Goal: Task Accomplishment & Management: Complete application form

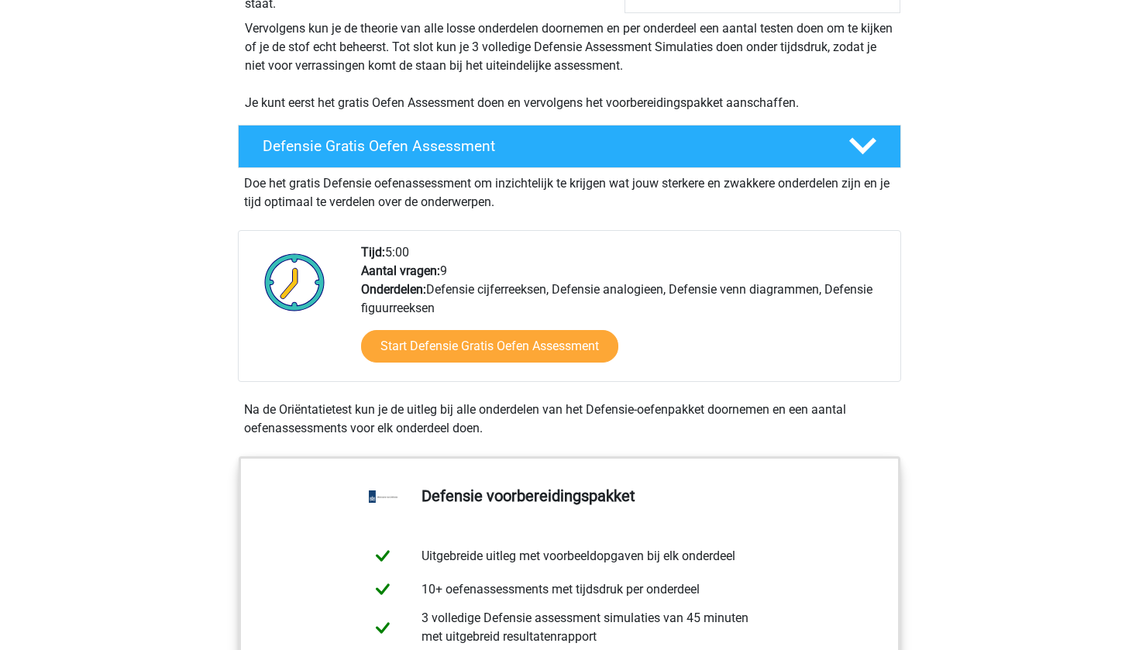
scroll to position [347, 0]
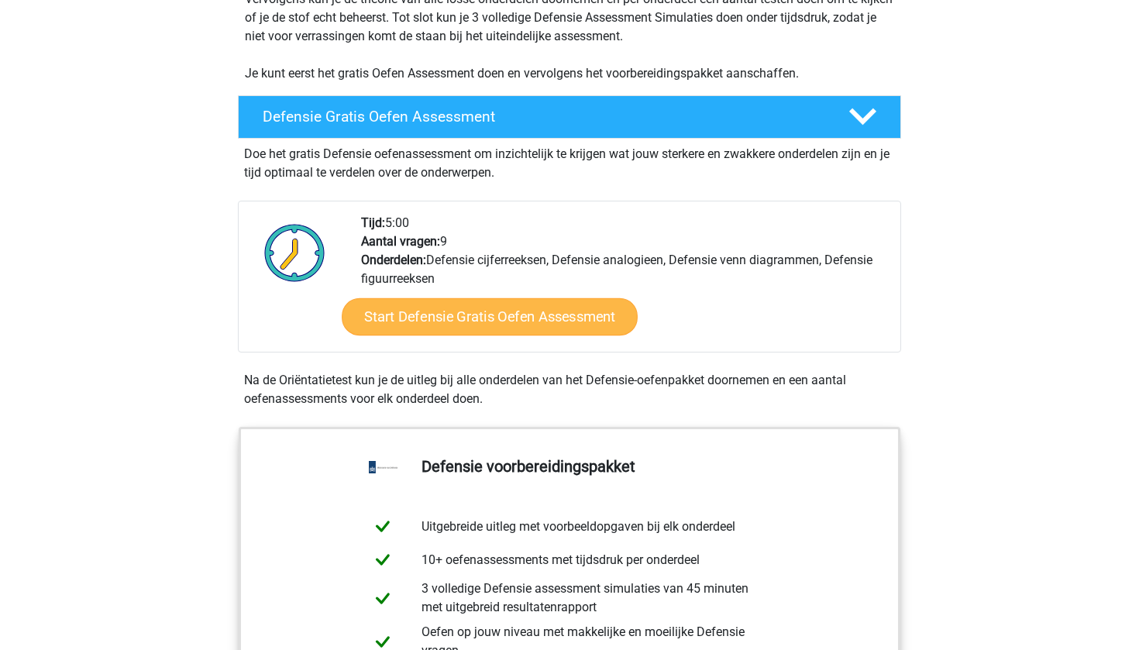
click at [481, 311] on link "Start Defensie Gratis Oefen Assessment" at bounding box center [490, 316] width 296 height 37
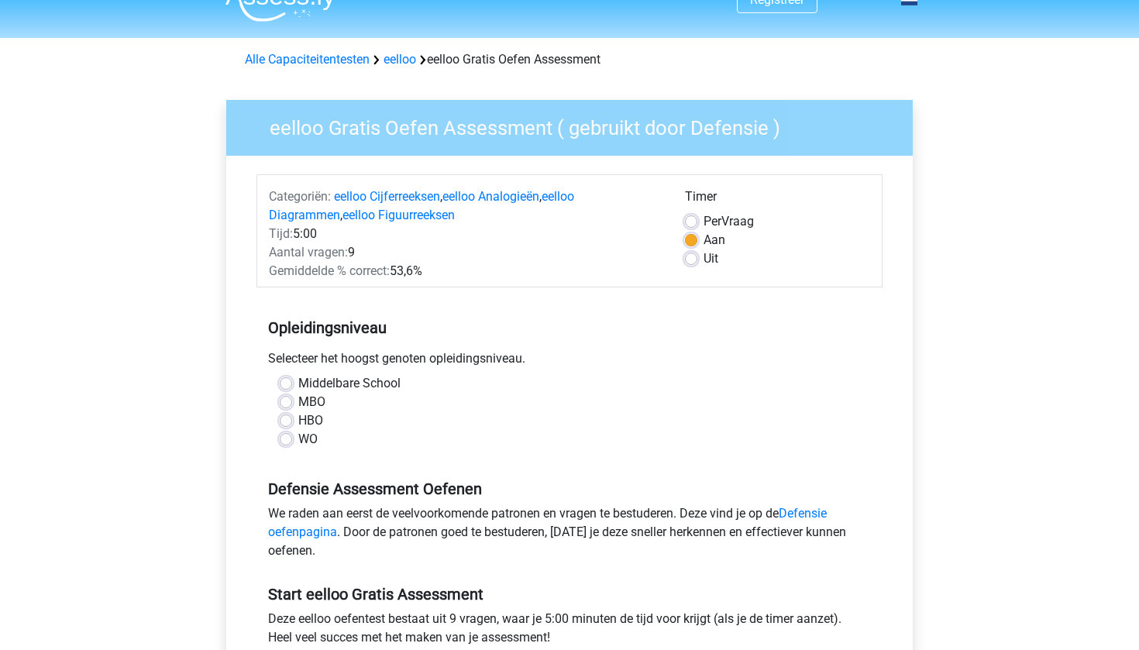
scroll to position [29, 0]
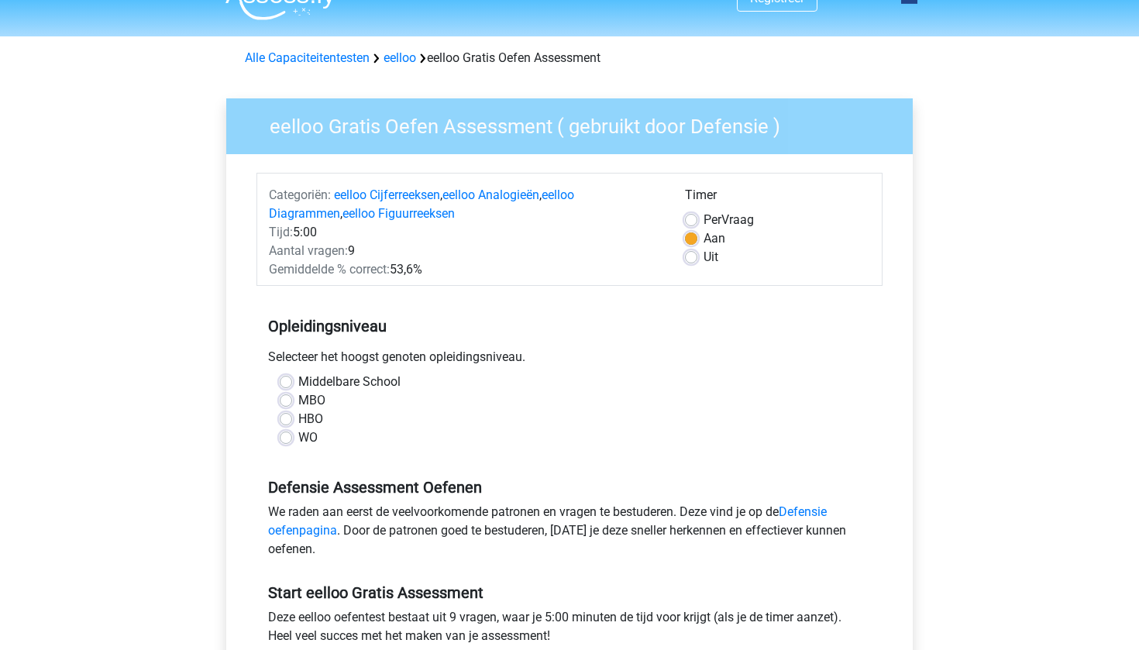
click at [704, 220] on label "Per Vraag" at bounding box center [729, 220] width 50 height 19
click at [694, 220] on input "Per Vraag" at bounding box center [691, 219] width 12 height 16
radio input "true"
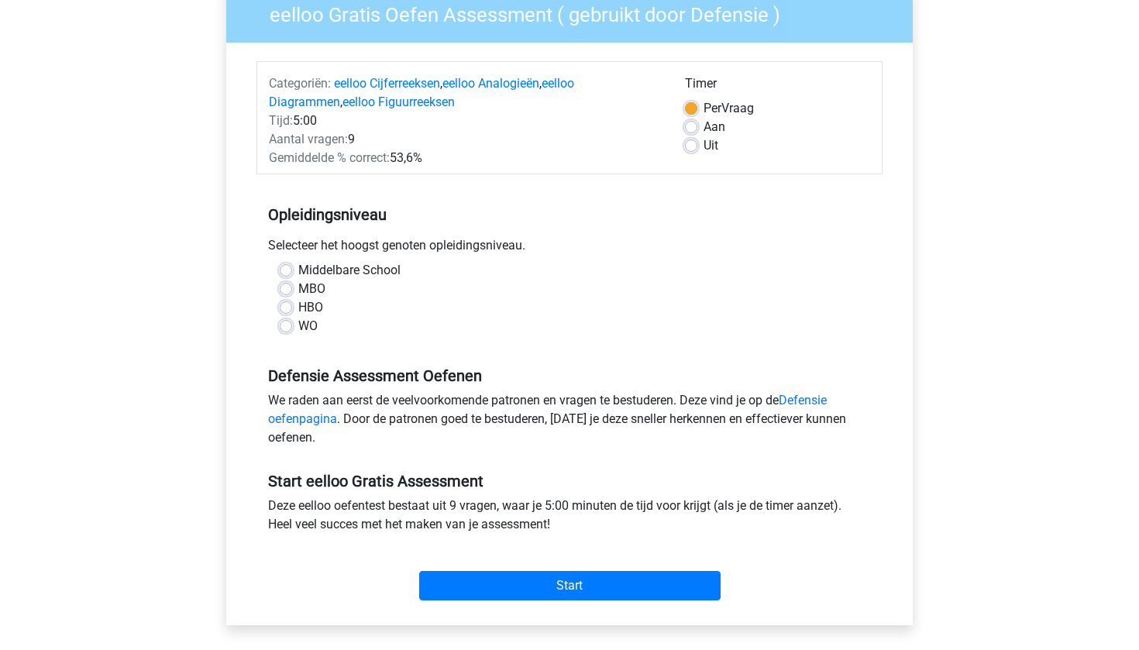
scroll to position [145, 0]
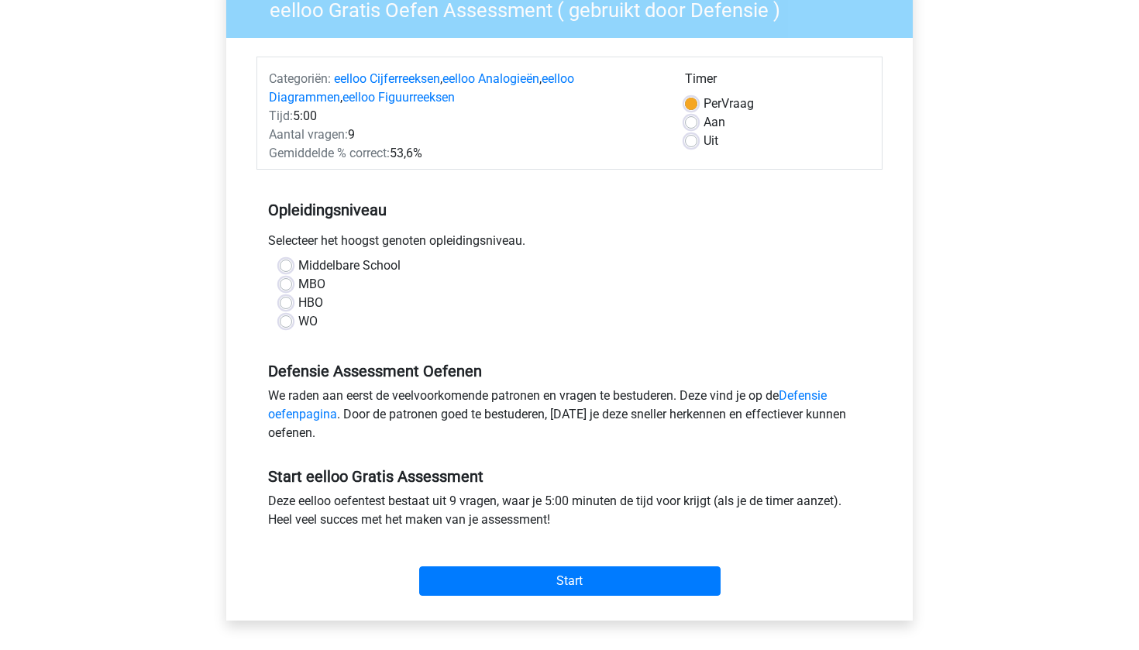
click at [298, 302] on label "HBO" at bounding box center [310, 303] width 25 height 19
click at [286, 302] on input "HBO" at bounding box center [286, 302] width 12 height 16
radio input "true"
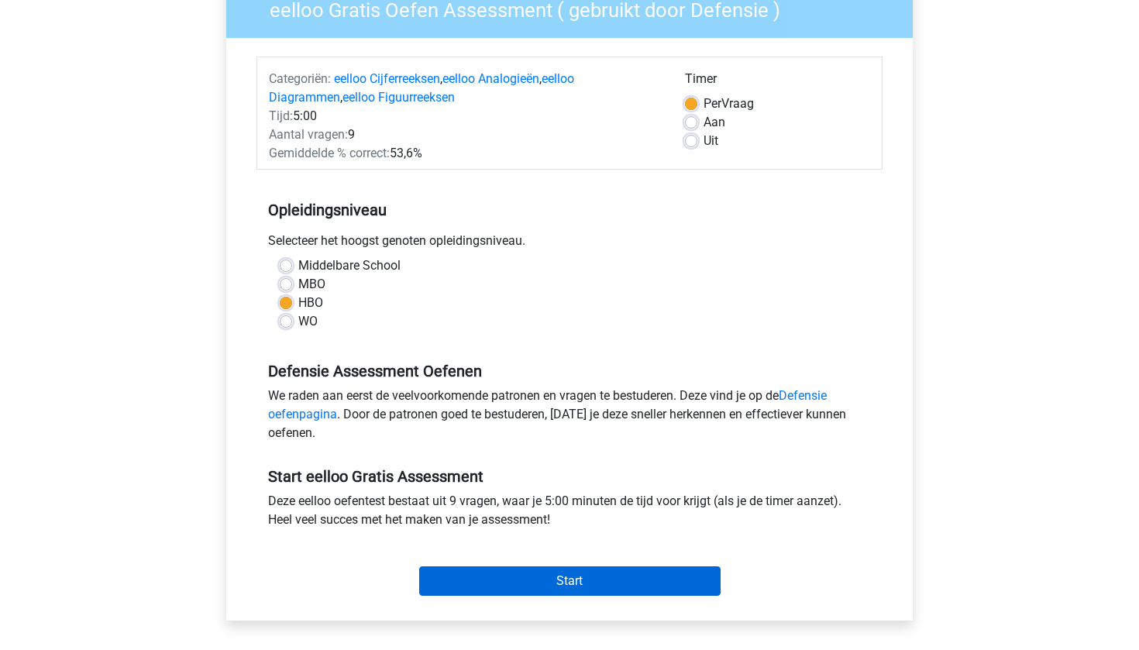
click at [486, 580] on input "Start" at bounding box center [570, 581] width 302 height 29
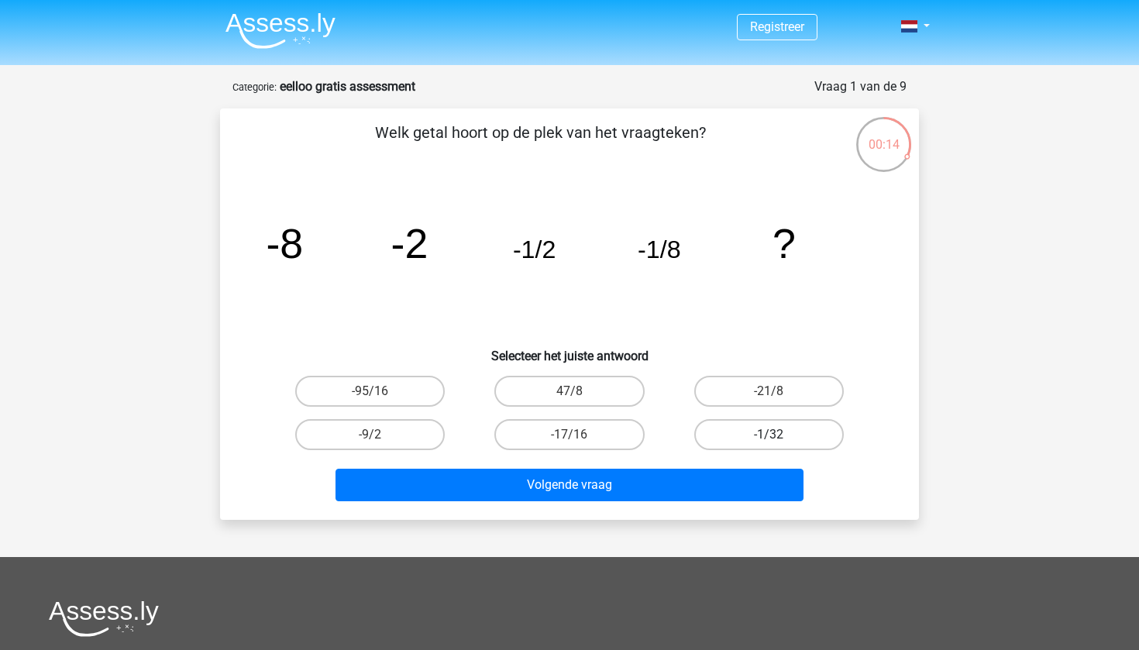
click at [766, 433] on label "-1/32" at bounding box center [769, 434] width 150 height 31
click at [769, 435] on input "-1/32" at bounding box center [774, 440] width 10 height 10
radio input "true"
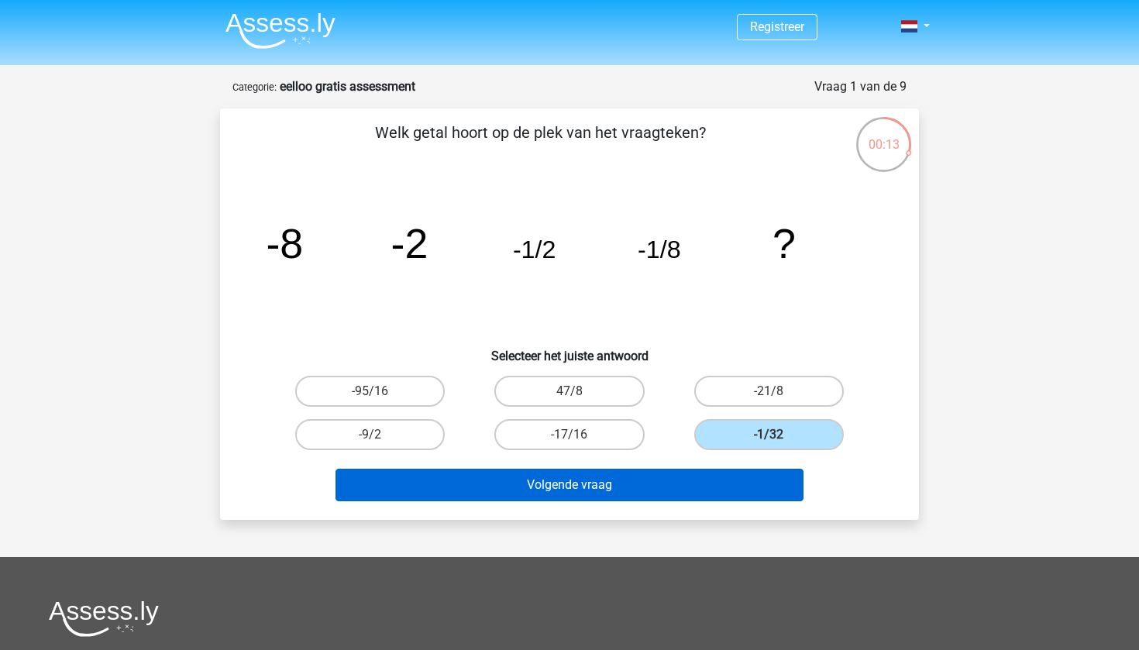
click at [737, 484] on button "Volgende vraag" at bounding box center [570, 485] width 469 height 33
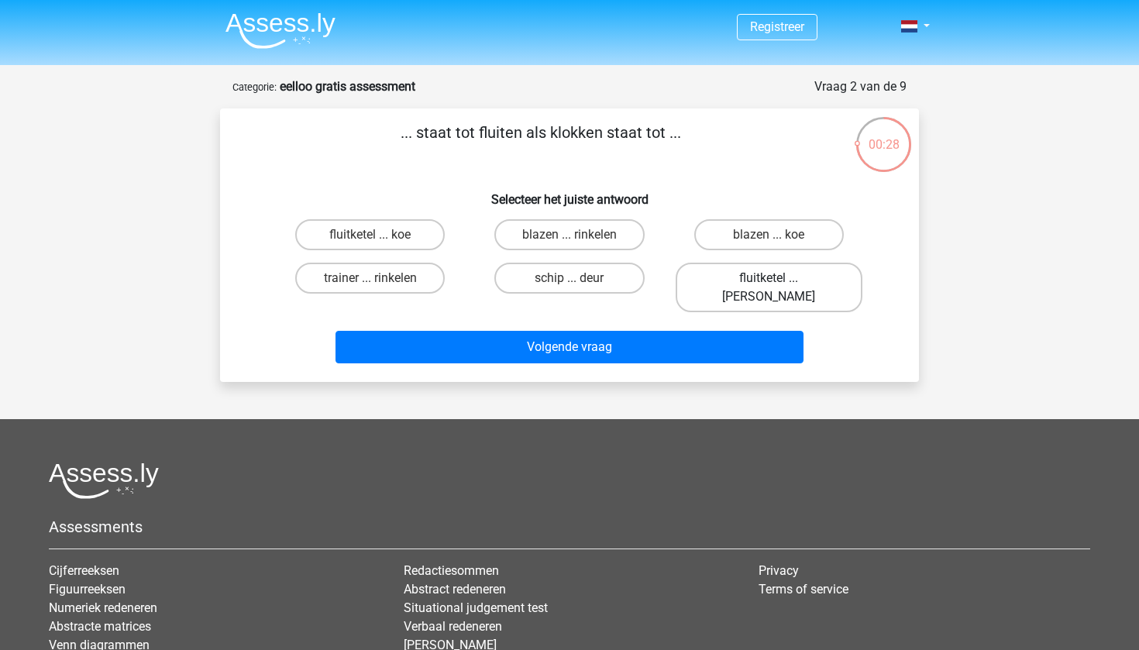
click at [759, 274] on label "fluitketel ... luiden" at bounding box center [769, 288] width 187 height 50
click at [769, 278] on input "fluitketel ... luiden" at bounding box center [774, 283] width 10 height 10
radio input "true"
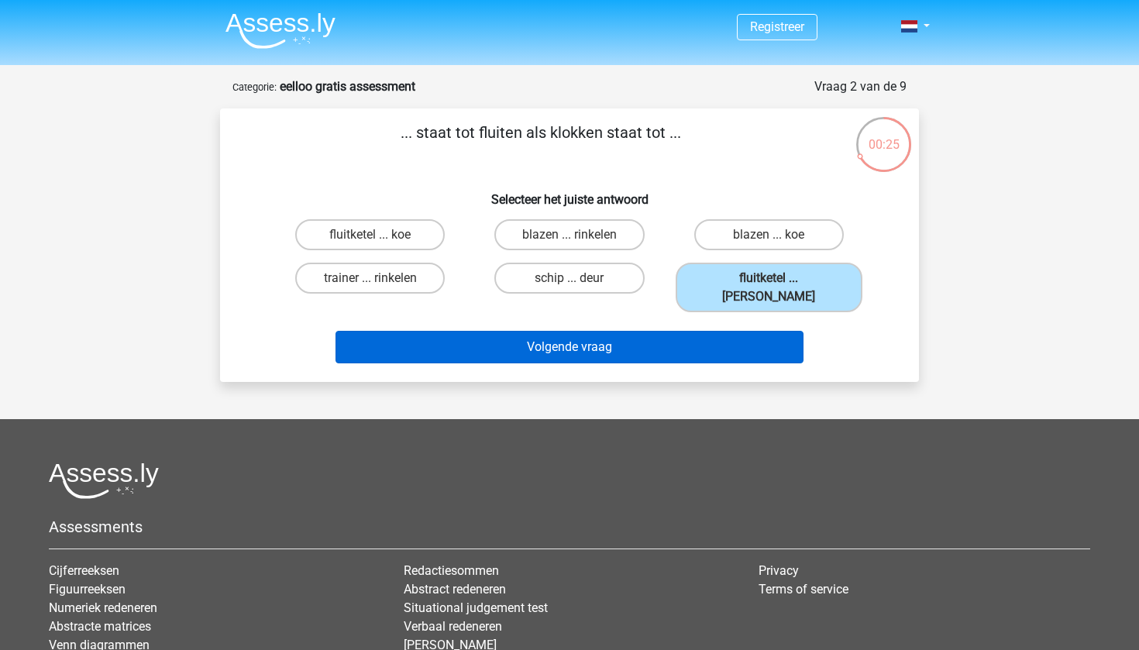
click at [716, 331] on button "Volgende vraag" at bounding box center [570, 347] width 469 height 33
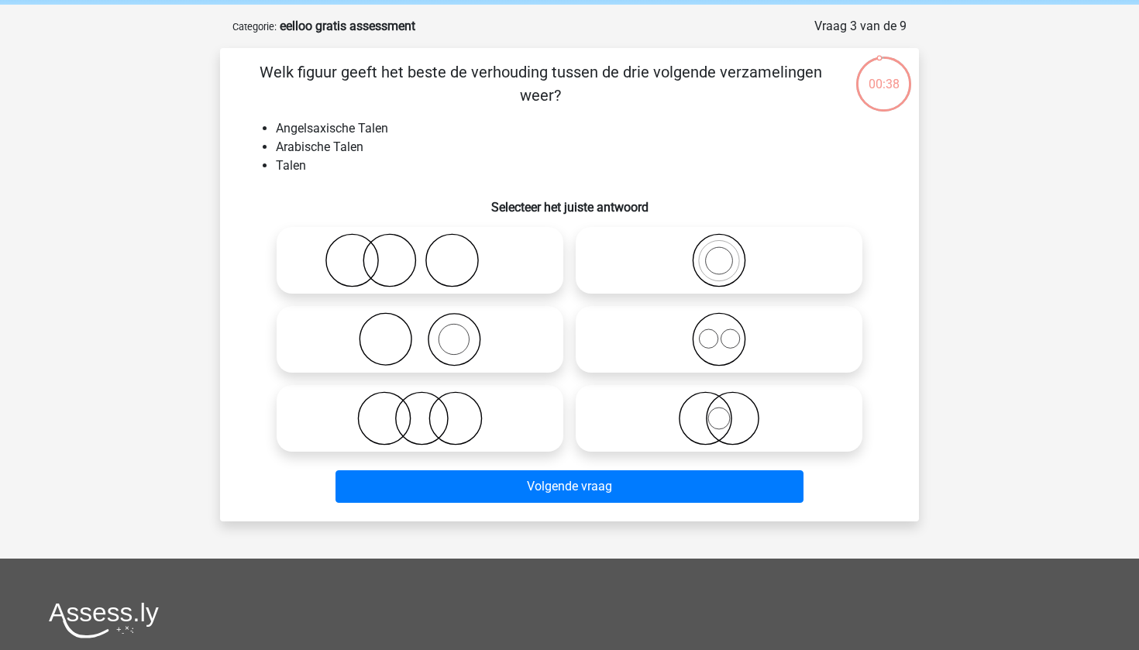
scroll to position [57, 0]
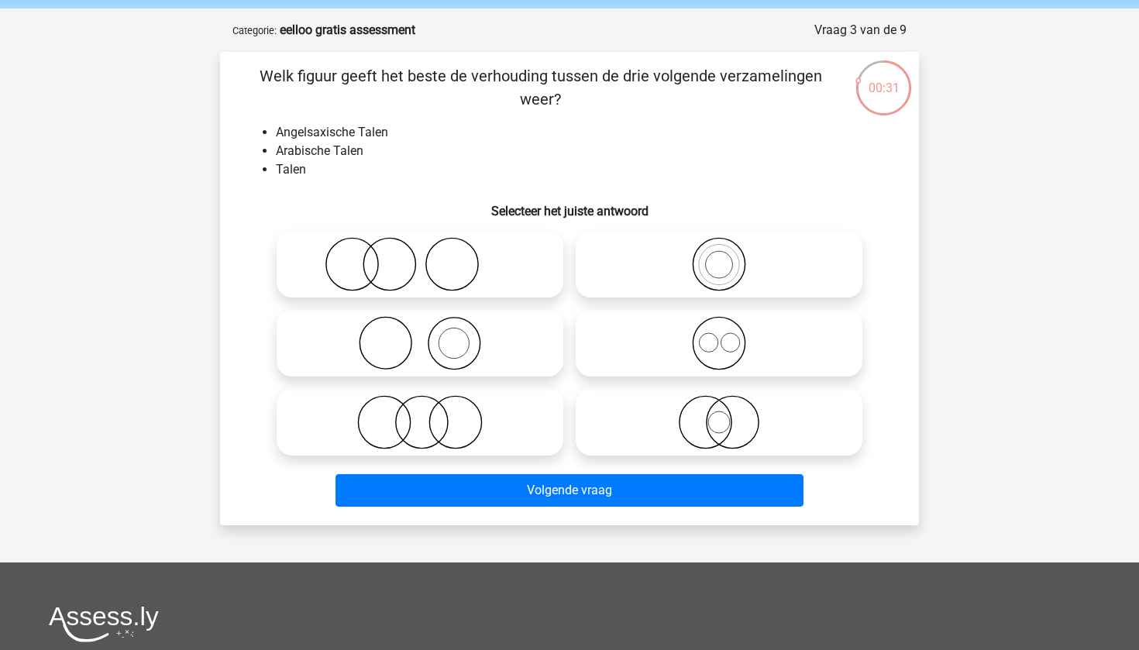
click at [693, 334] on icon at bounding box center [719, 343] width 274 height 54
click at [719, 334] on input "radio" at bounding box center [724, 331] width 10 height 10
radio input "true"
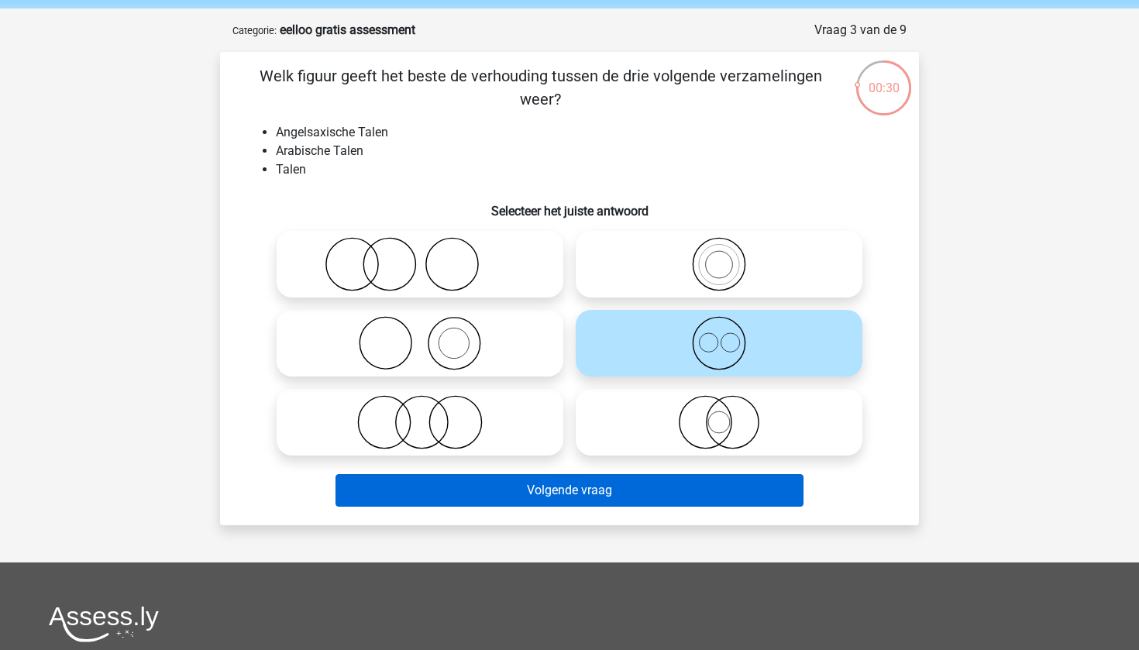
click at [663, 492] on button "Volgende vraag" at bounding box center [570, 490] width 469 height 33
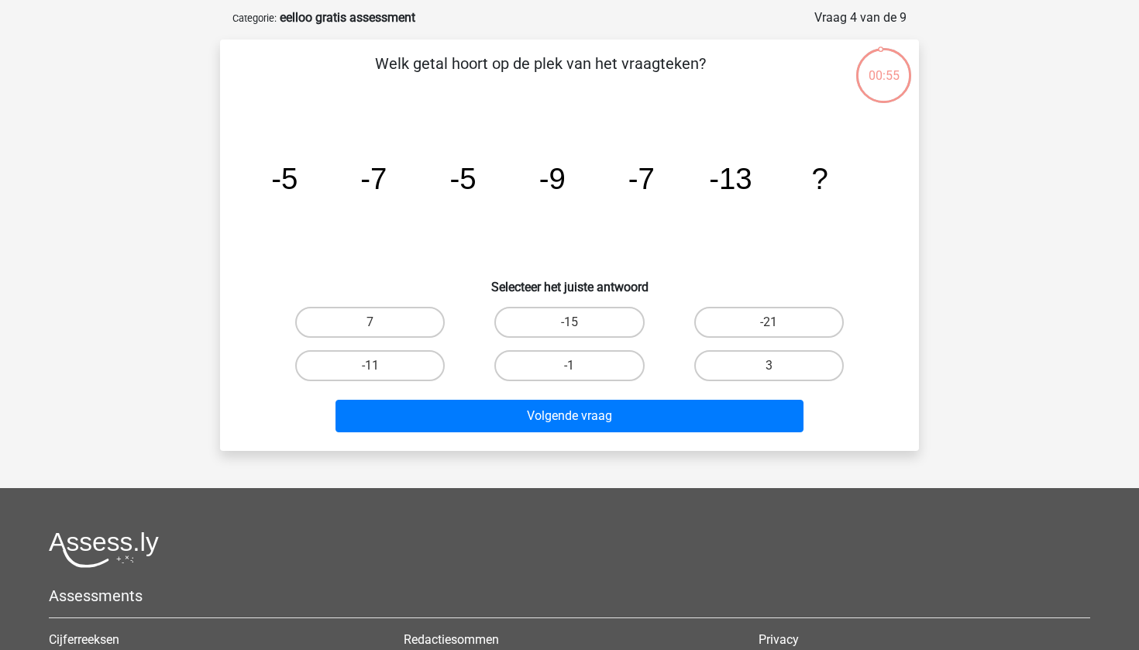
scroll to position [66, 0]
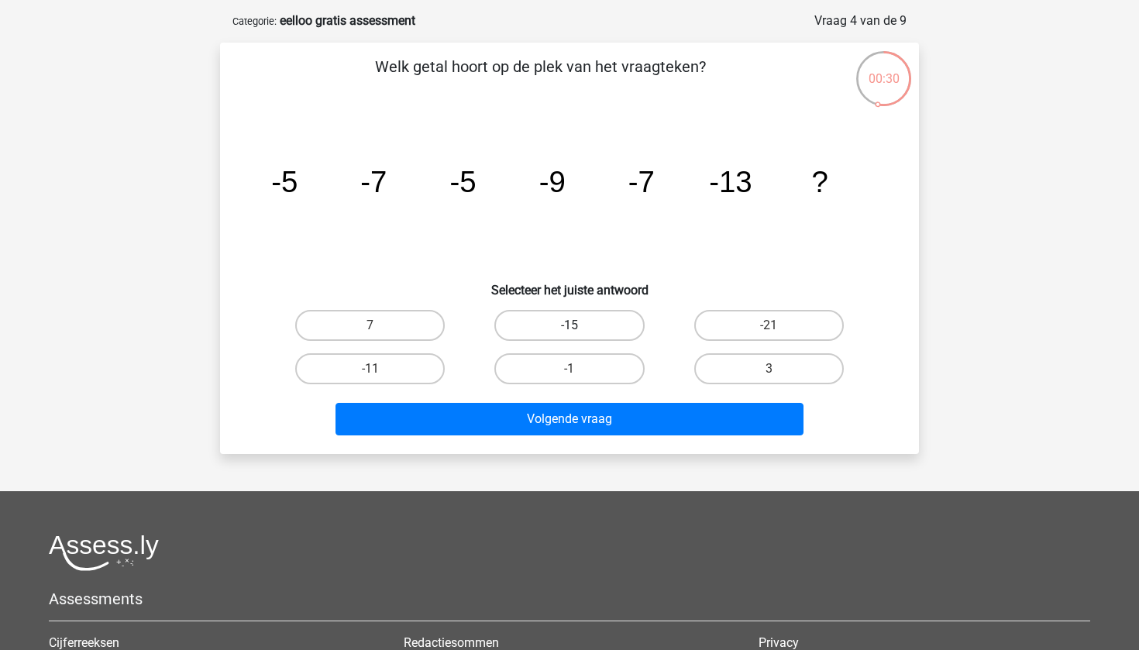
click at [579, 326] on label "-15" at bounding box center [570, 325] width 150 height 31
click at [579, 326] on input "-15" at bounding box center [575, 331] width 10 height 10
radio input "true"
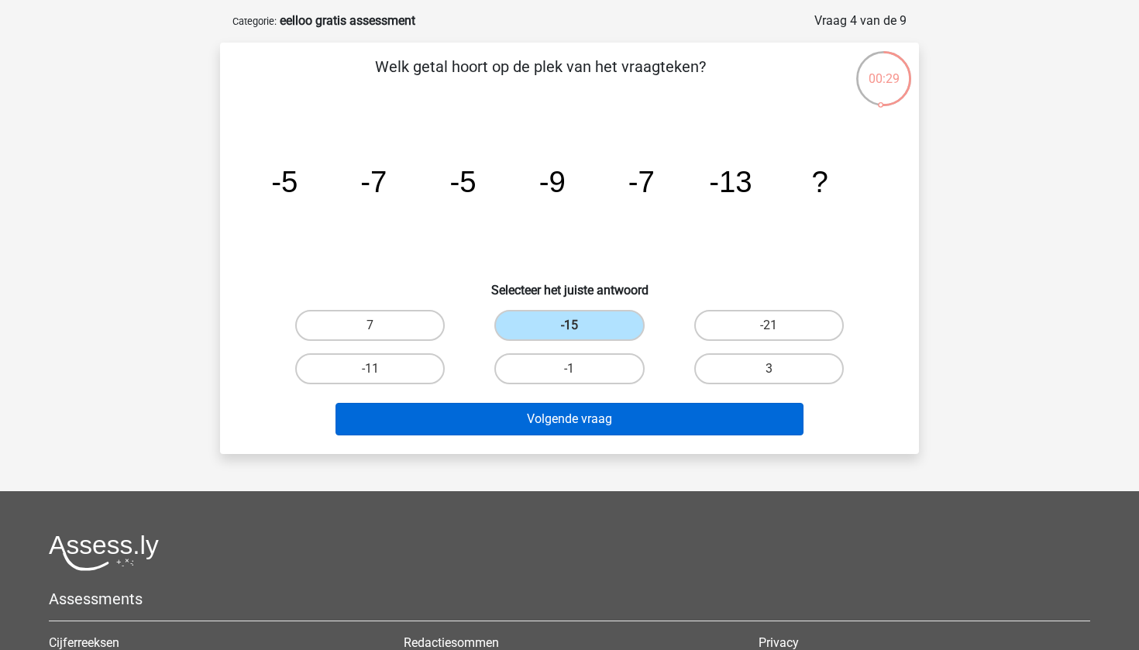
click at [578, 422] on button "Volgende vraag" at bounding box center [570, 419] width 469 height 33
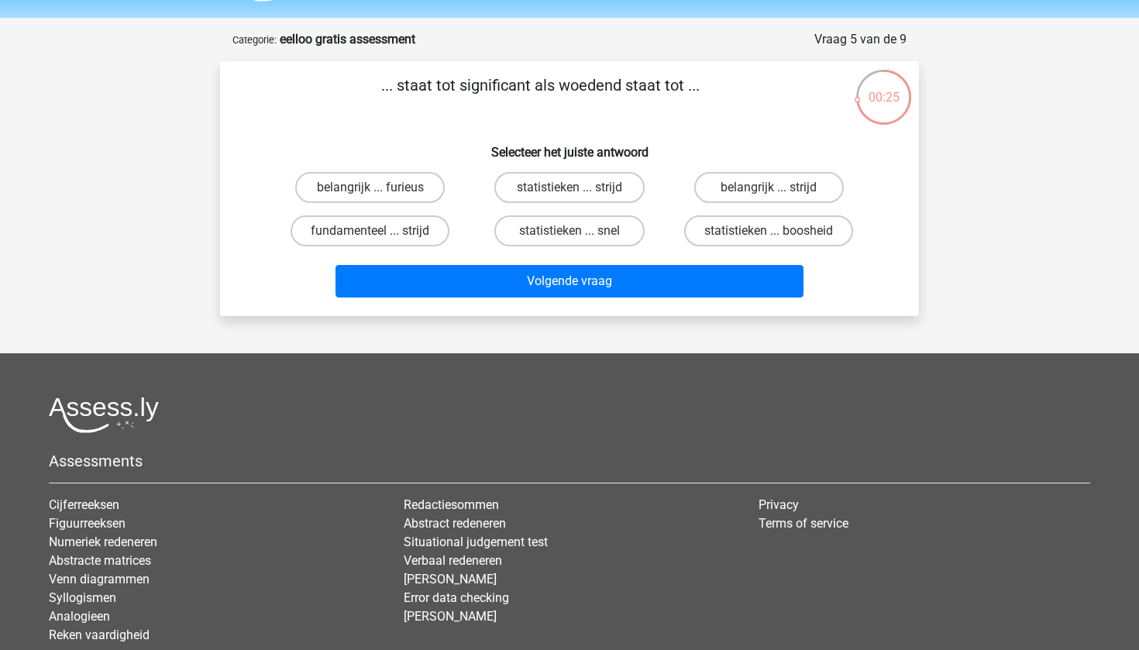
scroll to position [47, 0]
click at [739, 230] on label "statistieken ... boosheid" at bounding box center [768, 230] width 169 height 31
click at [769, 231] on input "statistieken ... boosheid" at bounding box center [774, 236] width 10 height 10
radio input "true"
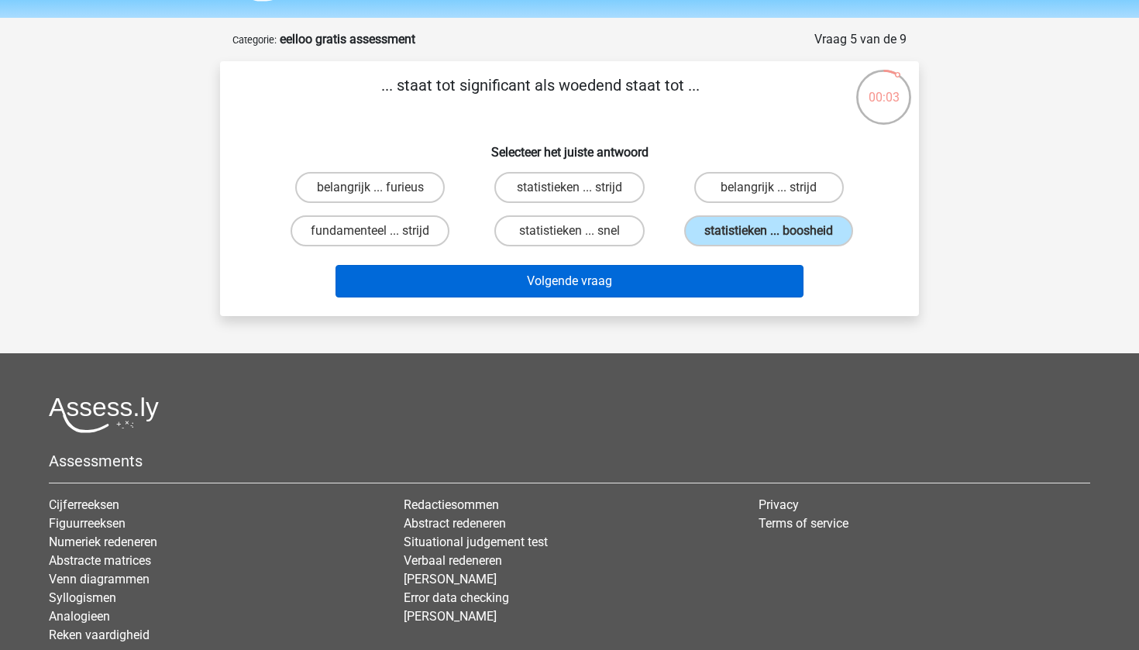
click at [718, 269] on button "Volgende vraag" at bounding box center [570, 281] width 469 height 33
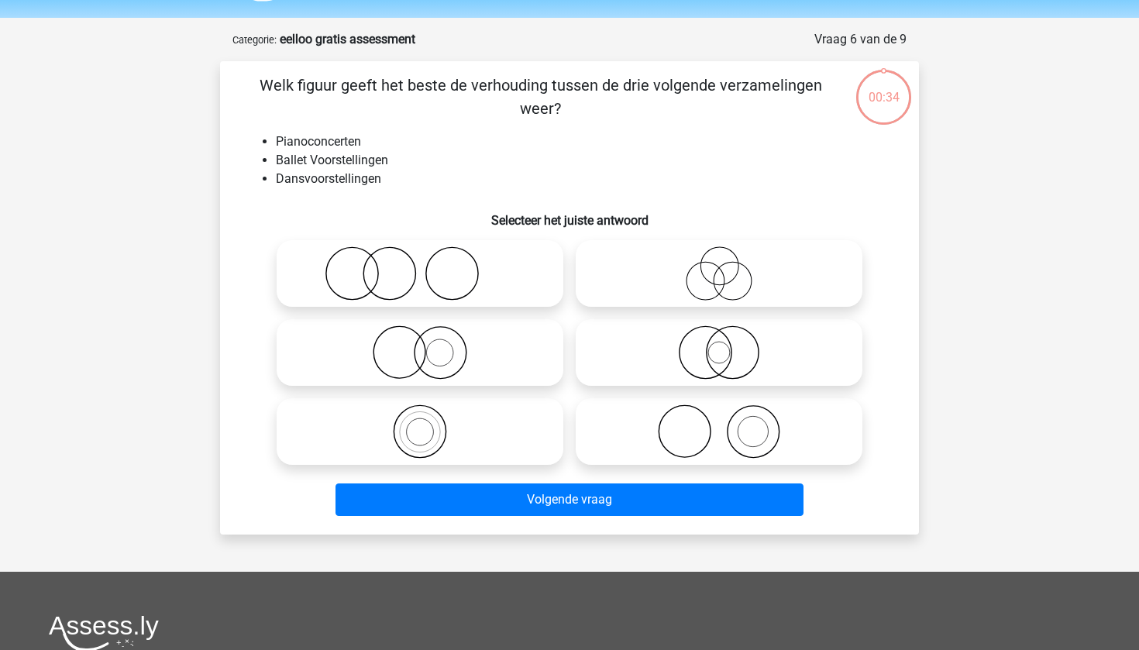
scroll to position [78, 0]
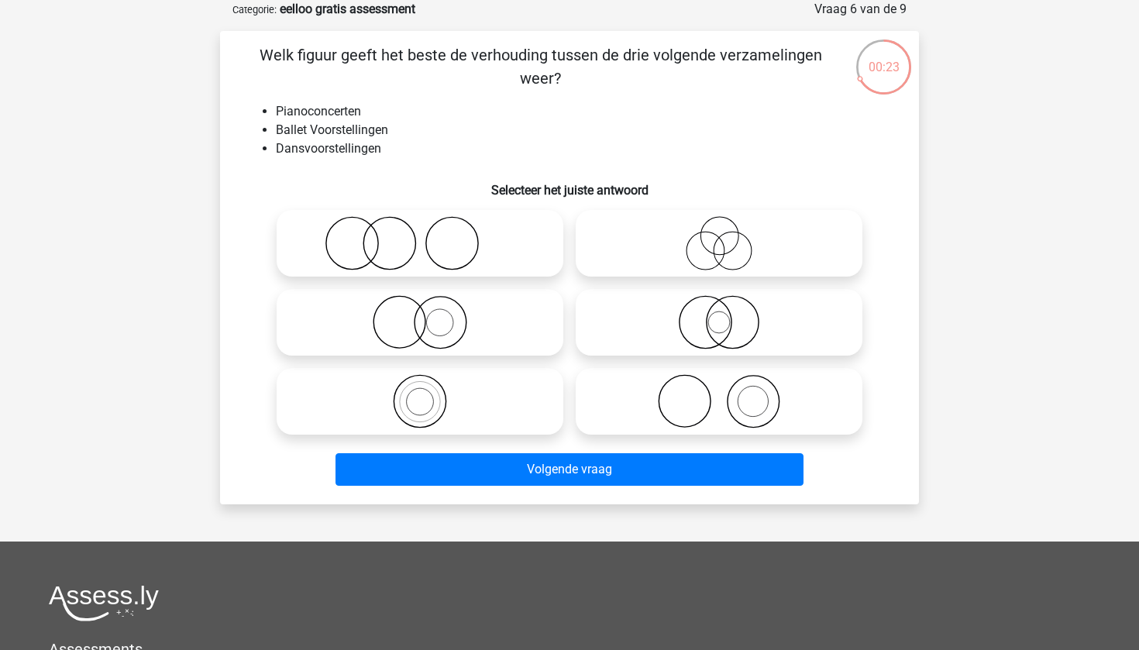
click at [474, 253] on icon at bounding box center [420, 243] width 274 height 54
click at [430, 236] on input "radio" at bounding box center [425, 231] width 10 height 10
radio input "true"
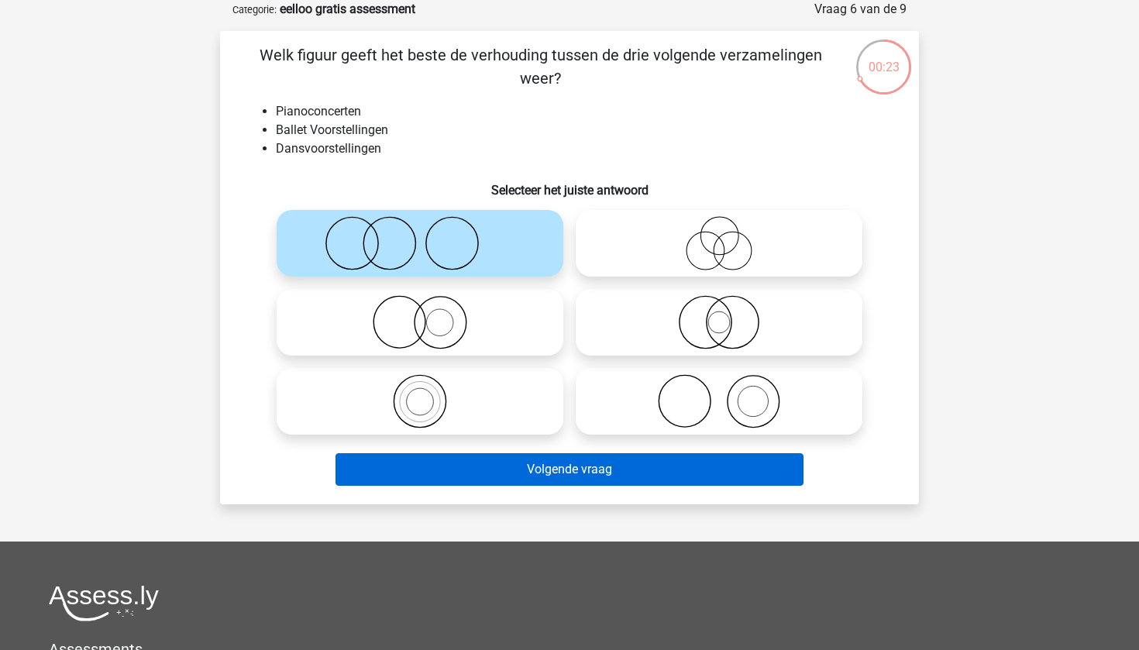
click at [560, 467] on button "Volgende vraag" at bounding box center [570, 469] width 469 height 33
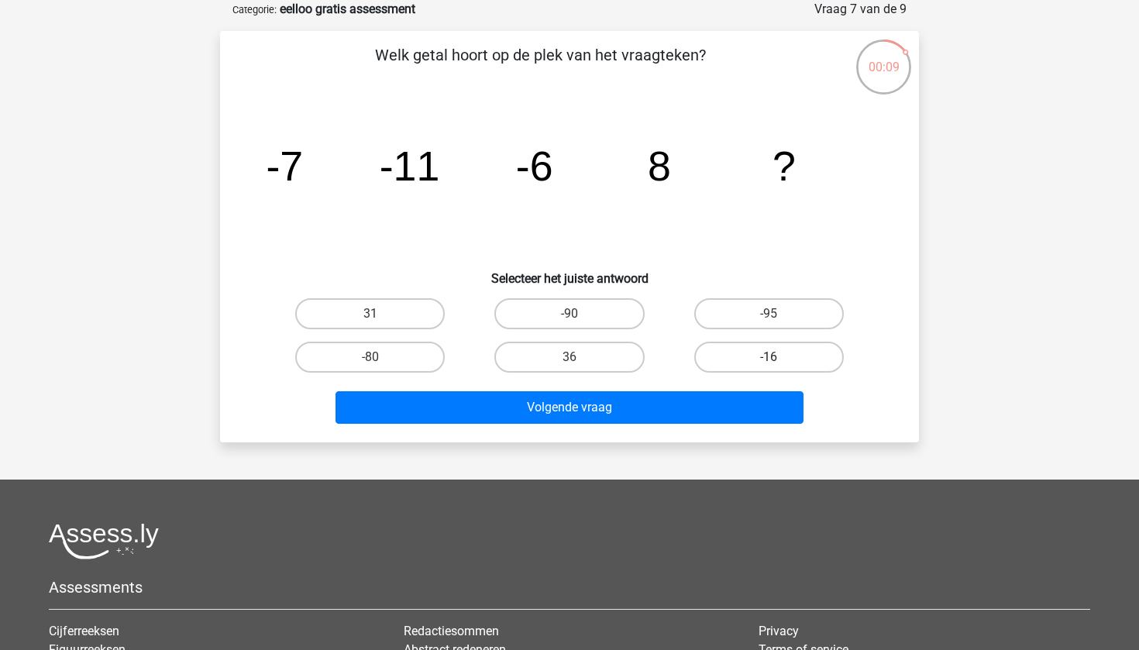
click at [739, 348] on label "-16" at bounding box center [769, 357] width 150 height 31
click at [769, 357] on input "-16" at bounding box center [774, 362] width 10 height 10
radio input "true"
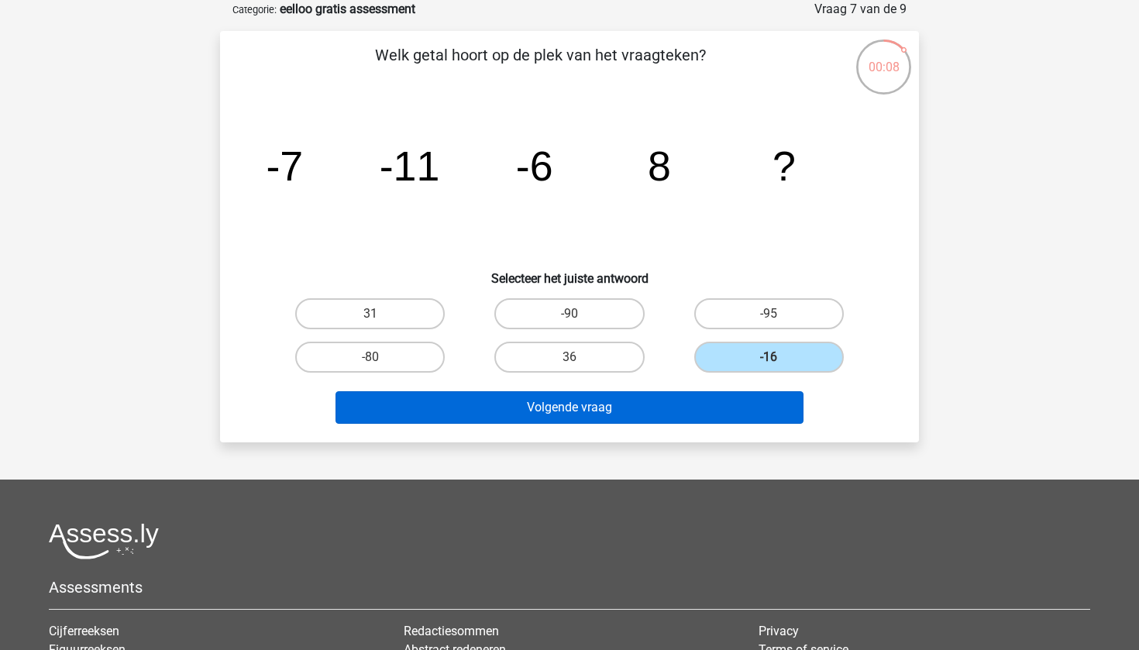
click at [694, 398] on button "Volgende vraag" at bounding box center [570, 407] width 469 height 33
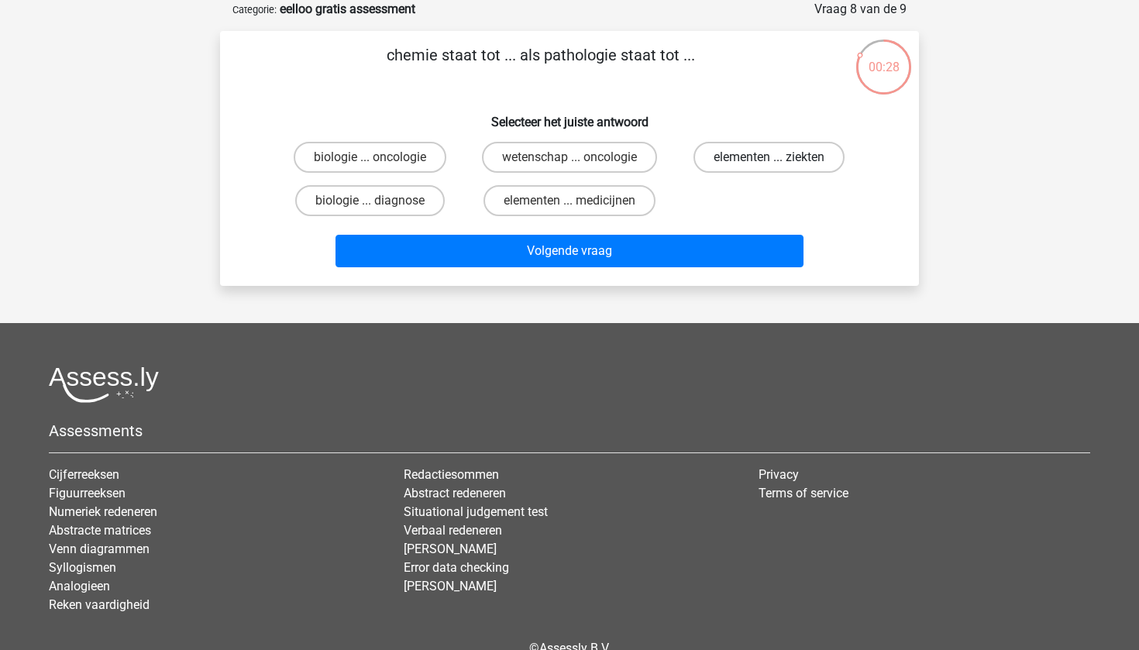
click at [756, 168] on label "elementen ... ziekten" at bounding box center [769, 157] width 151 height 31
click at [769, 167] on input "elementen ... ziekten" at bounding box center [774, 162] width 10 height 10
radio input "true"
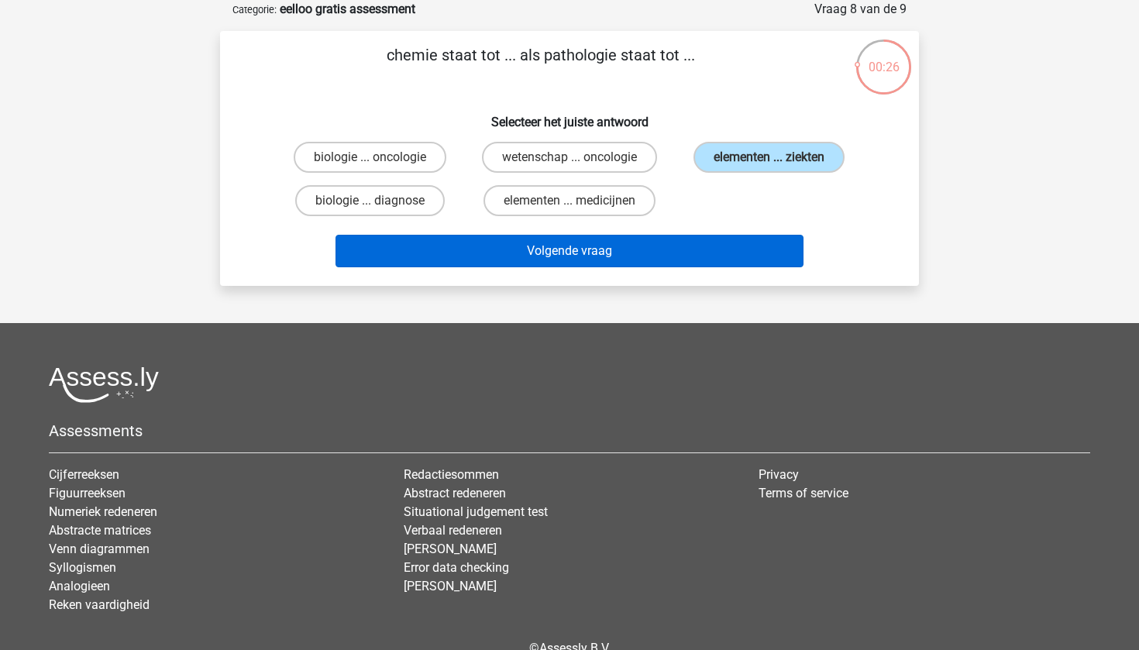
click at [689, 251] on button "Volgende vraag" at bounding box center [570, 251] width 469 height 33
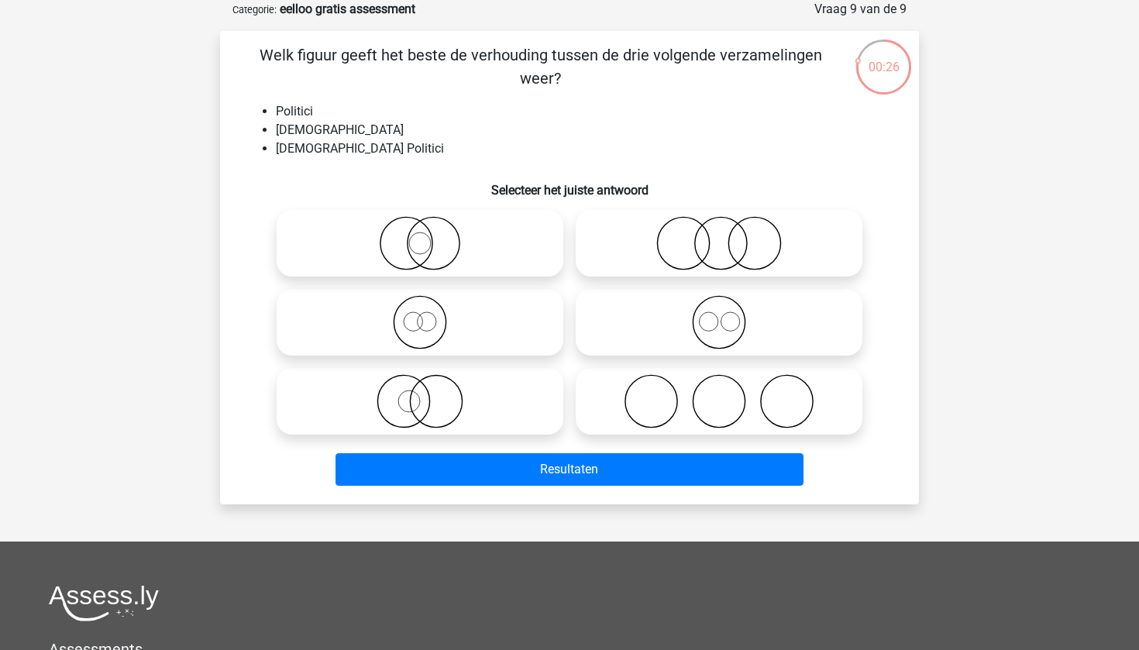
click at [460, 250] on icon at bounding box center [420, 243] width 274 height 54
click at [430, 236] on input "radio" at bounding box center [425, 231] width 10 height 10
radio input "true"
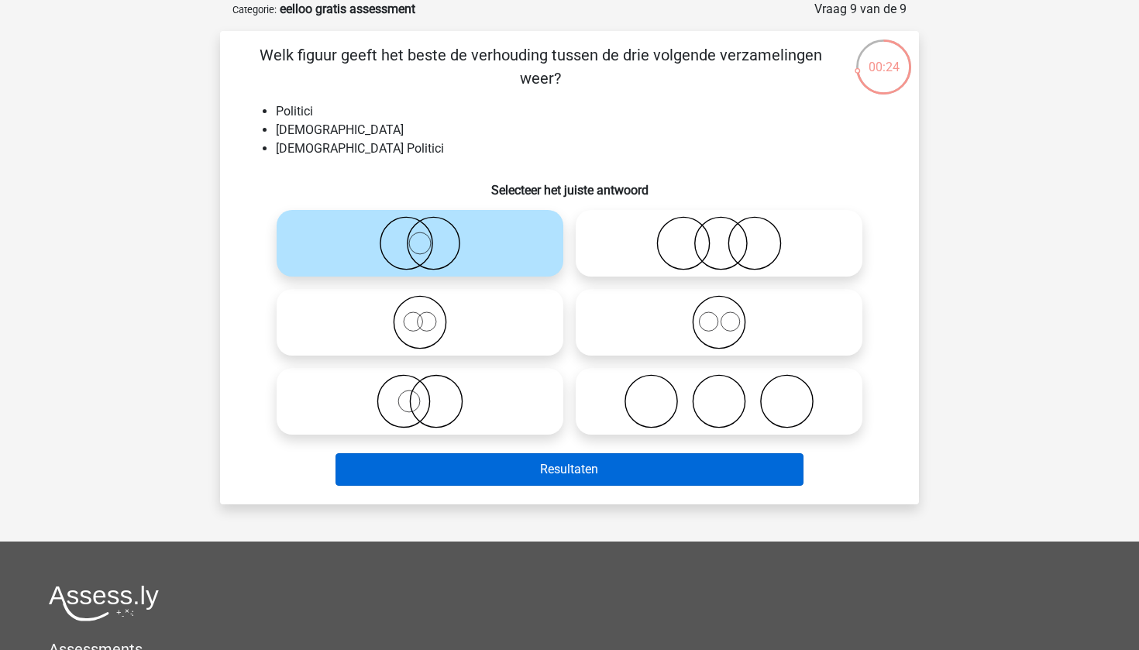
click at [499, 457] on button "Resultaten" at bounding box center [570, 469] width 469 height 33
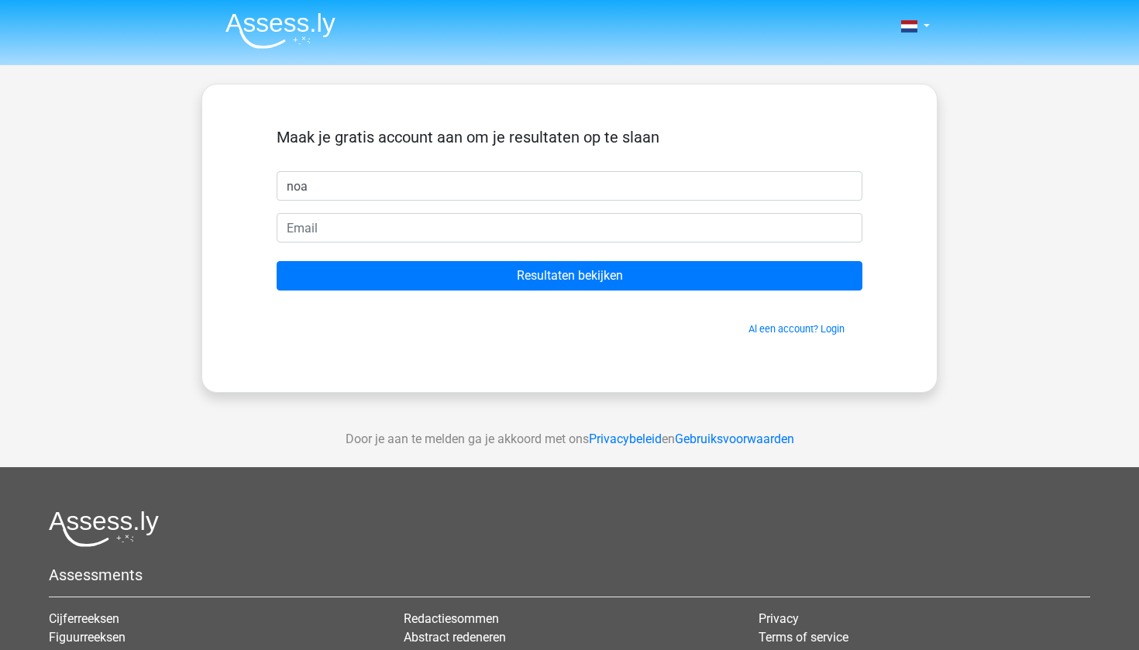
type input "noa"
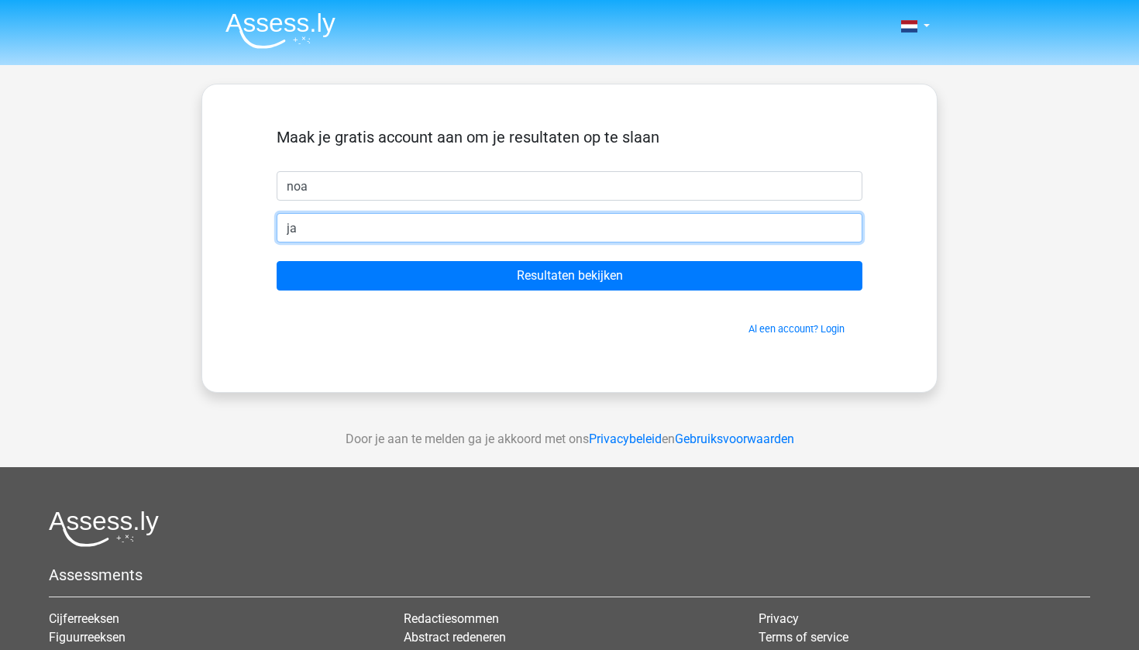
type input "j"
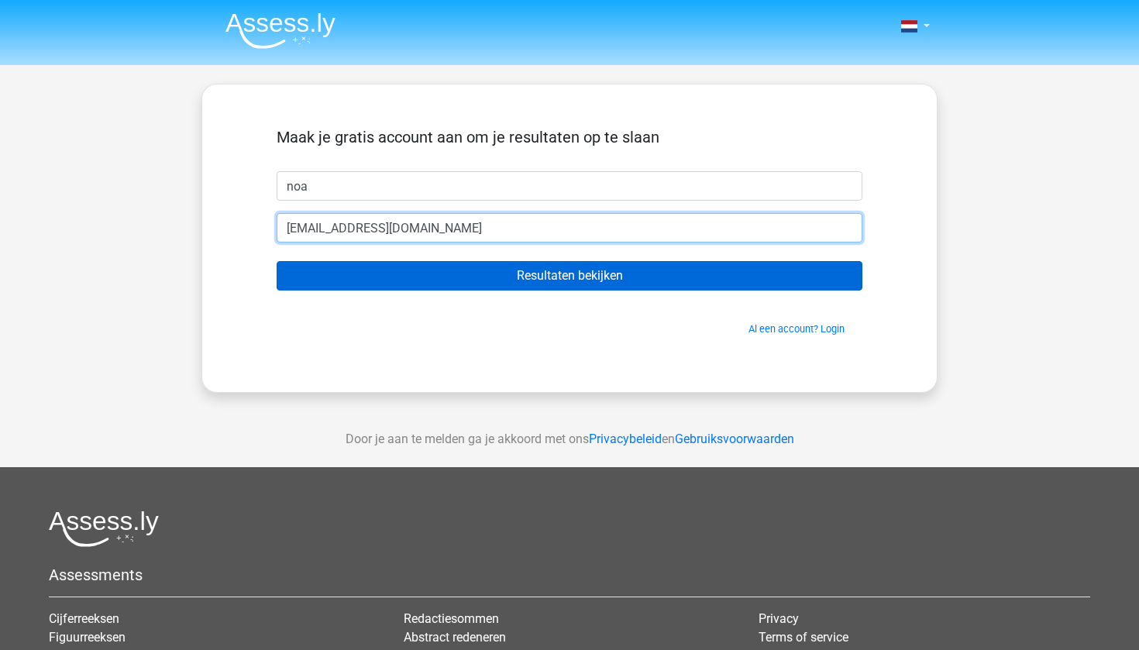
type input "noastoffer7@hotmail.com"
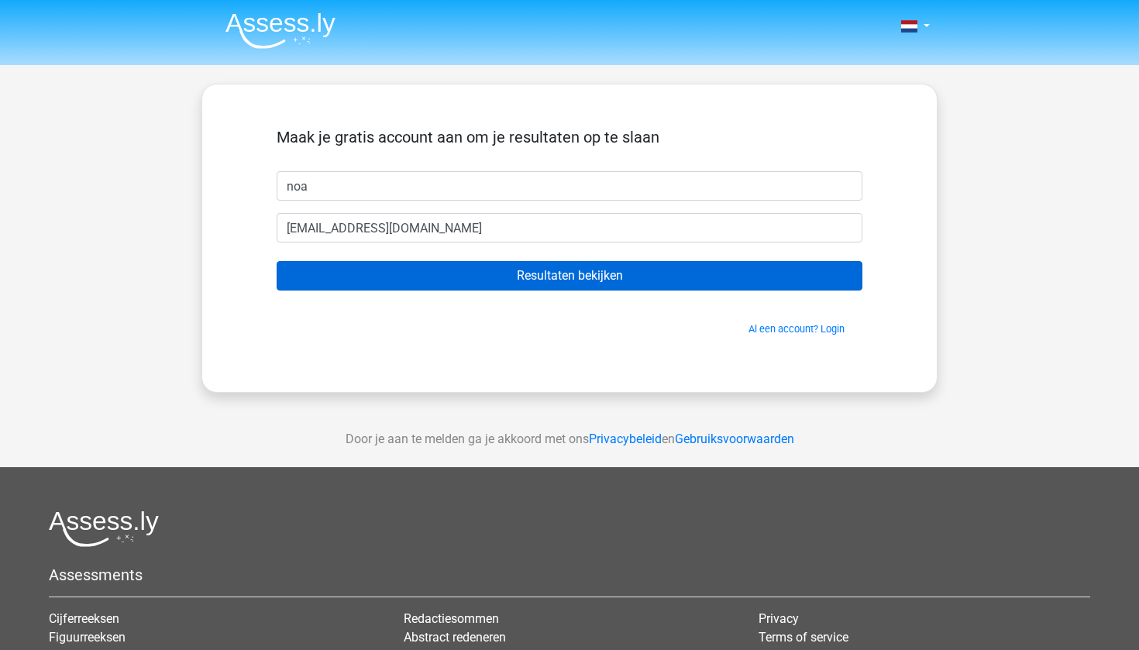
click at [560, 290] on input "Resultaten bekijken" at bounding box center [570, 275] width 586 height 29
